Goal: Information Seeking & Learning: Compare options

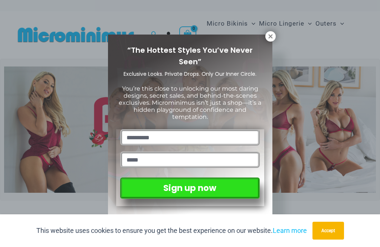
click at [269, 35] on icon at bounding box center [270, 36] width 4 height 4
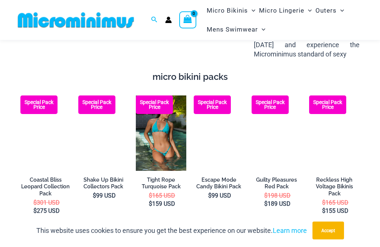
scroll to position [1055, 0]
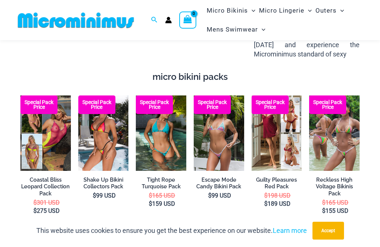
click at [78, 95] on img at bounding box center [78, 95] width 0 height 0
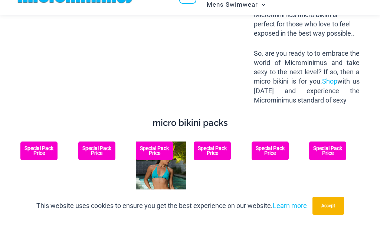
scroll to position [1070, 0]
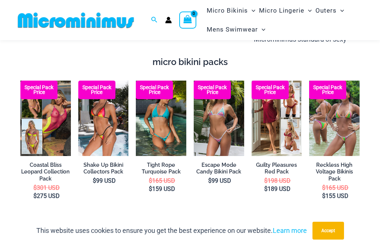
click at [194, 81] on img at bounding box center [194, 81] width 0 height 0
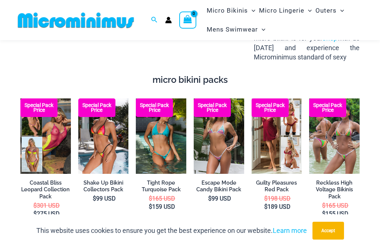
scroll to position [1062, 0]
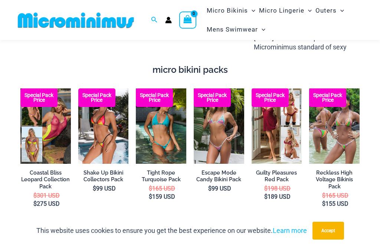
click at [78, 88] on img at bounding box center [78, 88] width 0 height 0
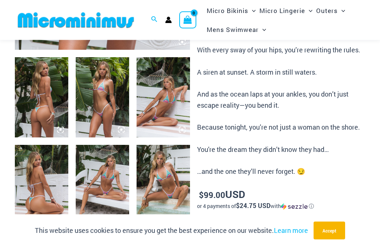
scroll to position [280, 0]
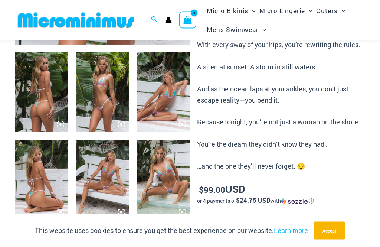
click at [32, 98] on img at bounding box center [41, 92] width 53 height 80
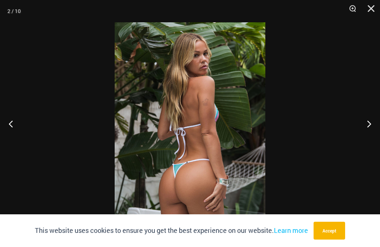
click at [7, 137] on button "Previous" at bounding box center [14, 123] width 28 height 37
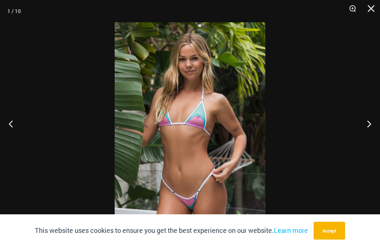
click at [7, 129] on button "Previous" at bounding box center [14, 123] width 28 height 37
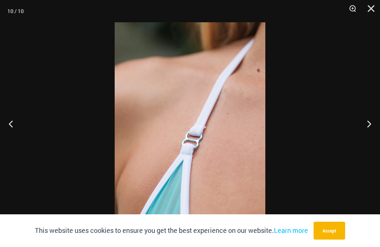
click at [10, 129] on button "Previous" at bounding box center [14, 123] width 28 height 37
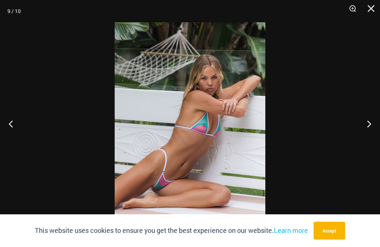
click at [201, 125] on img at bounding box center [190, 135] width 151 height 226
click at [15, 134] on button "Previous" at bounding box center [14, 123] width 28 height 37
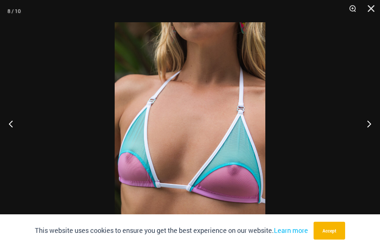
click at [16, 136] on button "Previous" at bounding box center [14, 123] width 28 height 37
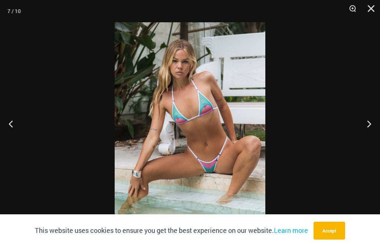
click at [17, 132] on button "Previous" at bounding box center [14, 123] width 28 height 37
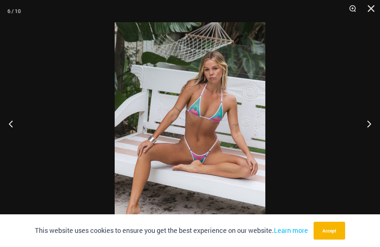
click at [17, 132] on button "Previous" at bounding box center [14, 123] width 28 height 37
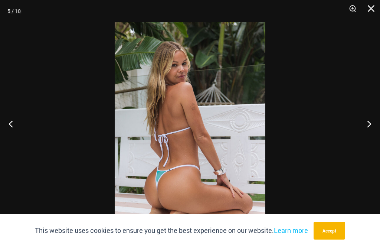
click at [19, 131] on button "Previous" at bounding box center [14, 123] width 28 height 37
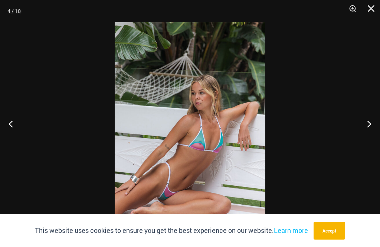
click at [18, 131] on button "Previous" at bounding box center [14, 123] width 28 height 37
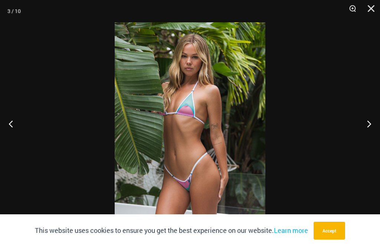
click at [16, 134] on button "Previous" at bounding box center [14, 123] width 28 height 37
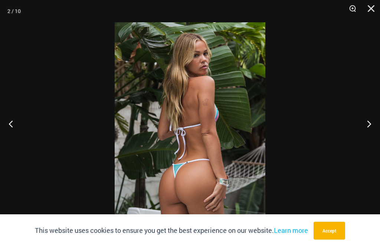
click at [16, 132] on button "Previous" at bounding box center [14, 123] width 28 height 37
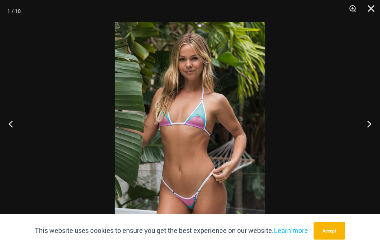
click at [16, 132] on button "Previous" at bounding box center [14, 123] width 28 height 37
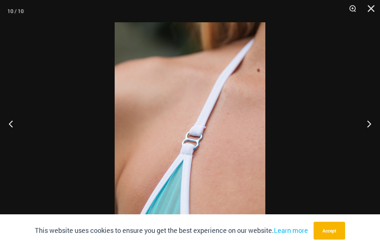
click at [17, 131] on button "Previous" at bounding box center [14, 123] width 28 height 37
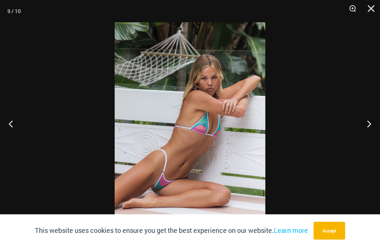
click at [17, 131] on button "Previous" at bounding box center [14, 123] width 28 height 37
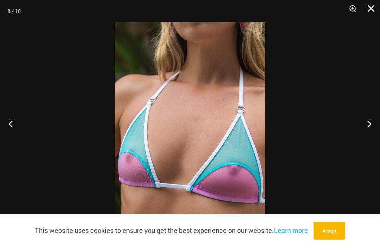
click at [17, 131] on button "Previous" at bounding box center [14, 123] width 28 height 37
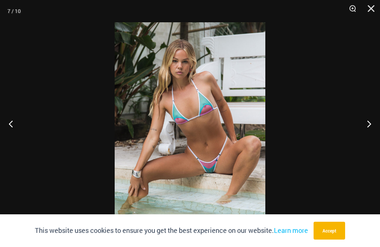
click at [15, 132] on button "Previous" at bounding box center [14, 123] width 28 height 37
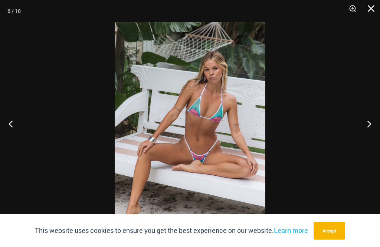
click at [17, 131] on button "Previous" at bounding box center [14, 123] width 28 height 37
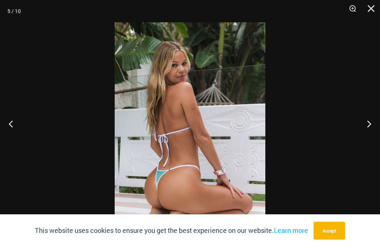
click at [18, 130] on button "Previous" at bounding box center [14, 123] width 28 height 37
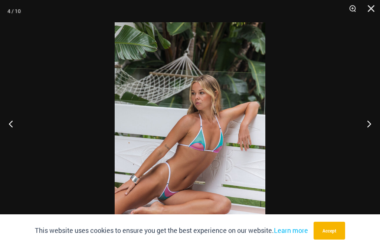
click at [16, 131] on button "Previous" at bounding box center [14, 123] width 28 height 37
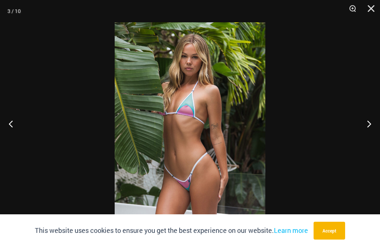
click at [17, 132] on button "Previous" at bounding box center [14, 123] width 28 height 37
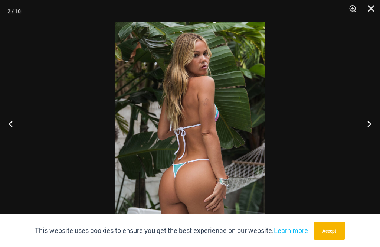
click at [19, 130] on button "Previous" at bounding box center [14, 123] width 28 height 37
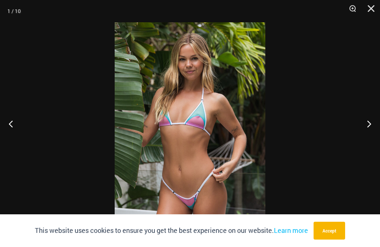
click at [18, 129] on button "Previous" at bounding box center [14, 123] width 28 height 37
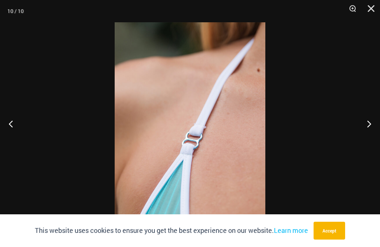
click at [367, 8] on button "Close" at bounding box center [368, 11] width 19 height 22
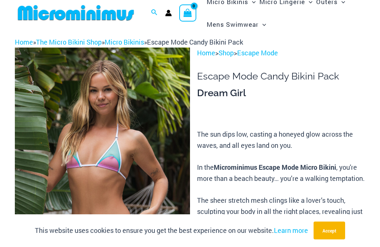
scroll to position [0, 0]
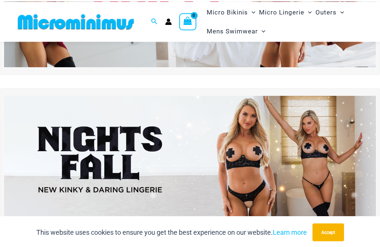
scroll to position [28, 0]
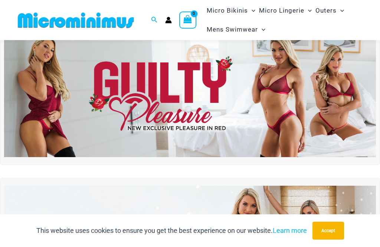
click at [96, 86] on img at bounding box center [190, 94] width 372 height 127
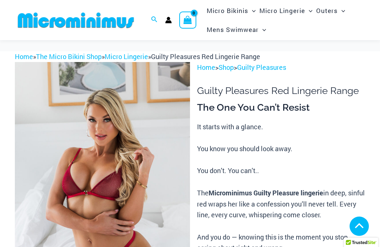
scroll to position [257, 0]
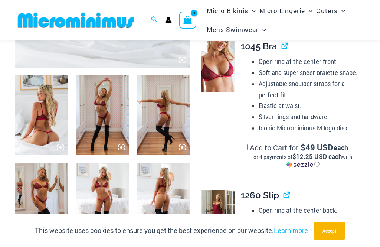
click at [37, 113] on img at bounding box center [41, 115] width 53 height 80
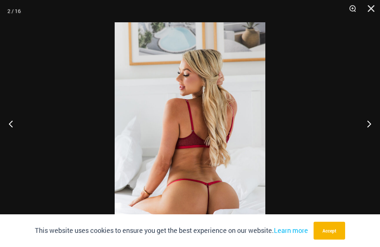
click at [13, 132] on button "Previous" at bounding box center [14, 123] width 28 height 37
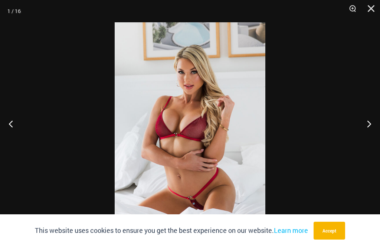
click at [15, 129] on button "Previous" at bounding box center [14, 123] width 28 height 37
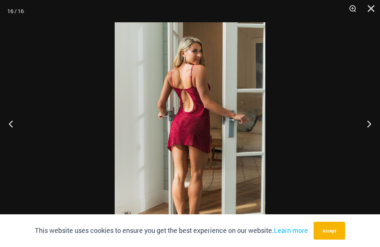
click at [16, 129] on button "Previous" at bounding box center [14, 123] width 28 height 37
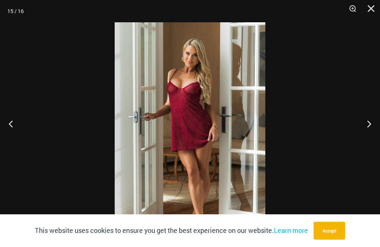
click at [18, 132] on button "Previous" at bounding box center [14, 123] width 28 height 37
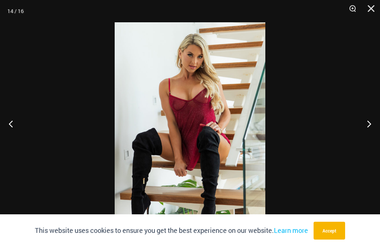
click at [19, 132] on button "Previous" at bounding box center [14, 123] width 28 height 37
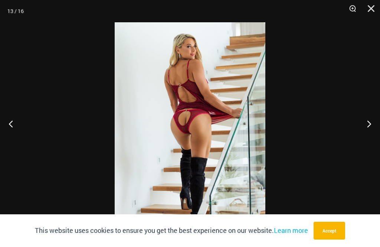
click at [20, 132] on button "Previous" at bounding box center [14, 123] width 28 height 37
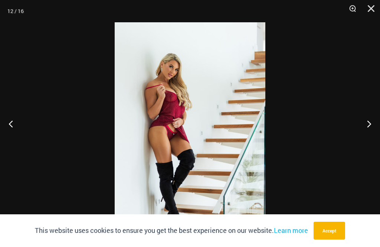
click at [20, 131] on button "Previous" at bounding box center [14, 123] width 28 height 37
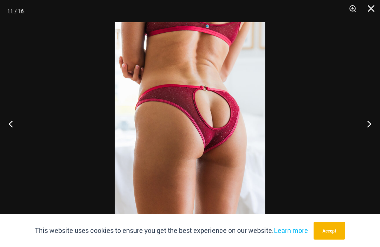
click at [20, 133] on button "Previous" at bounding box center [14, 123] width 28 height 37
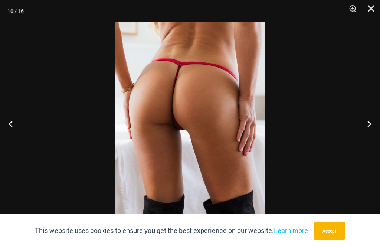
click at [22, 130] on button "Previous" at bounding box center [14, 123] width 28 height 37
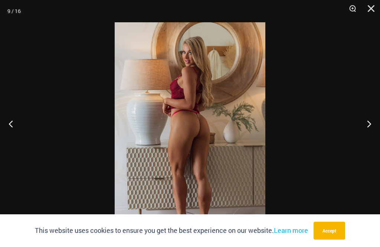
click at [21, 131] on button "Previous" at bounding box center [14, 123] width 28 height 37
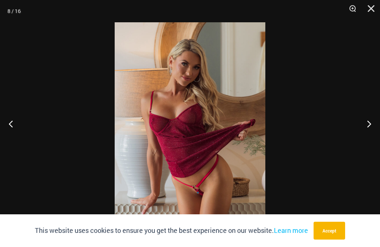
click at [22, 132] on button "Previous" at bounding box center [14, 123] width 28 height 37
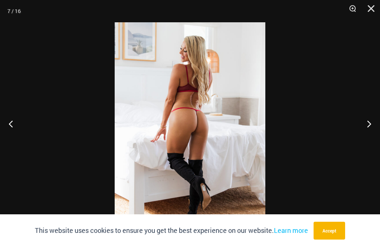
click at [24, 131] on button "Previous" at bounding box center [14, 123] width 28 height 37
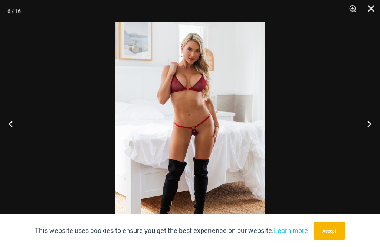
click at [22, 129] on button "Previous" at bounding box center [14, 123] width 28 height 37
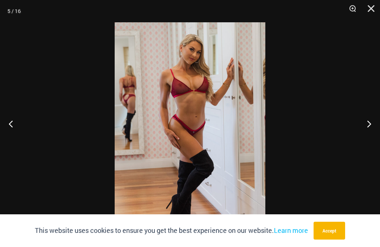
click at [27, 128] on button "Previous" at bounding box center [14, 123] width 28 height 37
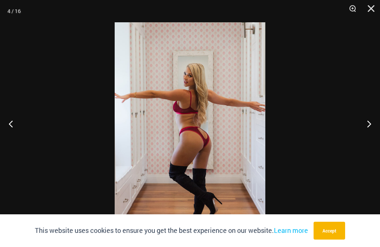
click at [27, 127] on button "Previous" at bounding box center [14, 123] width 28 height 37
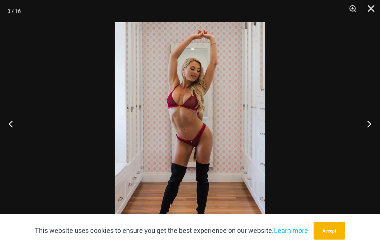
click at [25, 128] on button "Previous" at bounding box center [14, 123] width 28 height 37
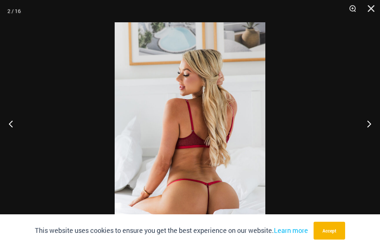
click at [26, 126] on button "Previous" at bounding box center [14, 123] width 28 height 37
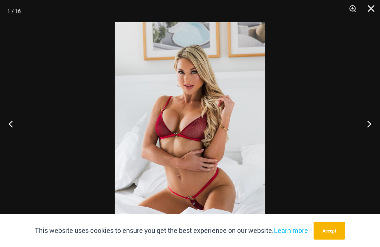
click at [370, 6] on button "Close" at bounding box center [368, 11] width 19 height 22
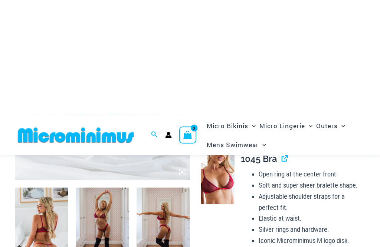
scroll to position [0, 0]
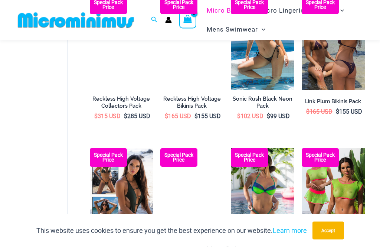
scroll to position [866, 0]
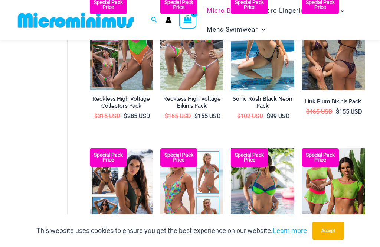
click at [302, 148] on img at bounding box center [302, 148] width 0 height 0
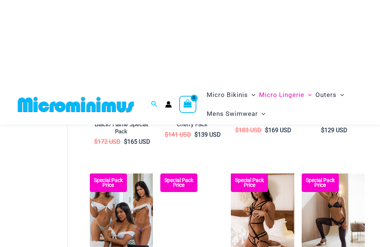
scroll to position [490, 0]
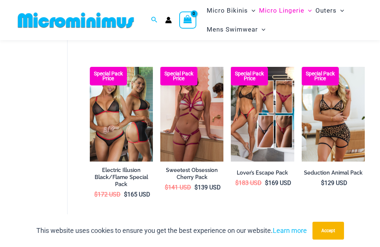
click at [90, 67] on img at bounding box center [90, 67] width 0 height 0
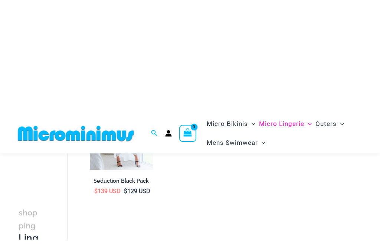
scroll to position [793, 0]
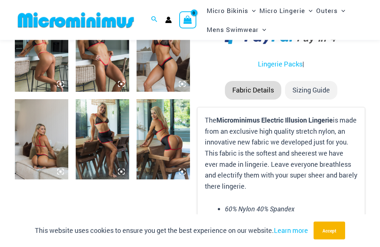
scroll to position [323, 0]
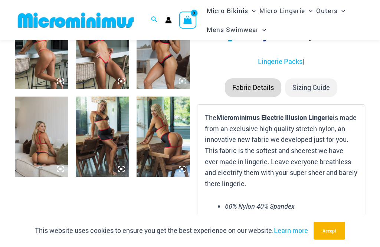
click at [95, 139] on img at bounding box center [102, 136] width 53 height 80
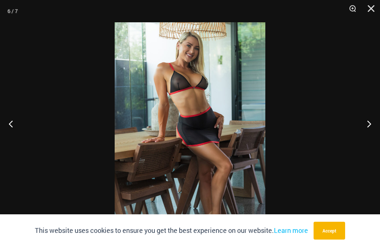
click at [19, 139] on button "Previous" at bounding box center [14, 123] width 28 height 37
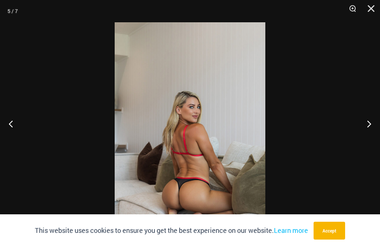
click at [20, 141] on button "Previous" at bounding box center [14, 123] width 28 height 37
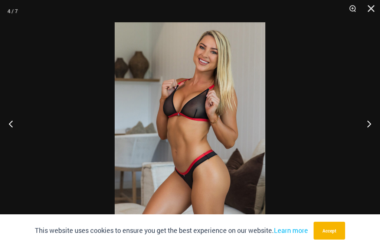
click at [21, 137] on button "Previous" at bounding box center [14, 123] width 28 height 37
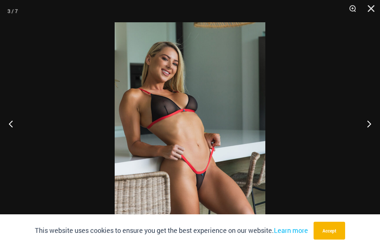
click at [32, 140] on div at bounding box center [190, 123] width 380 height 247
click at [20, 135] on div at bounding box center [190, 123] width 380 height 247
click at [8, 137] on button "Previous" at bounding box center [14, 123] width 28 height 37
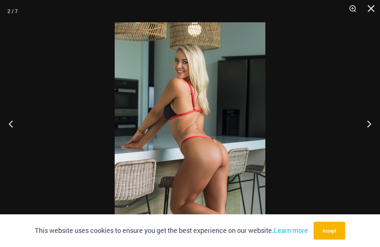
click at [10, 135] on button "Previous" at bounding box center [14, 123] width 28 height 37
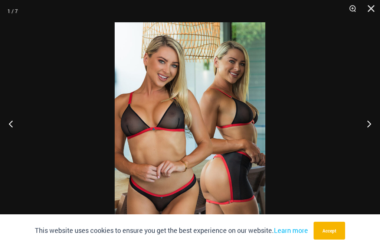
click at [374, 9] on button "Close" at bounding box center [368, 11] width 19 height 22
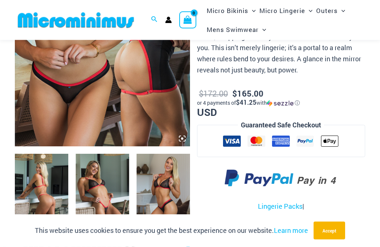
scroll to position [164, 0]
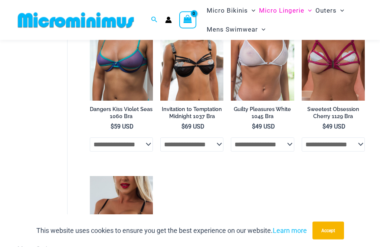
scroll to position [263, 0]
click at [278, 14] on span "Micro Lingerie" at bounding box center [281, 10] width 45 height 19
